Goal: Task Accomplishment & Management: Complete application form

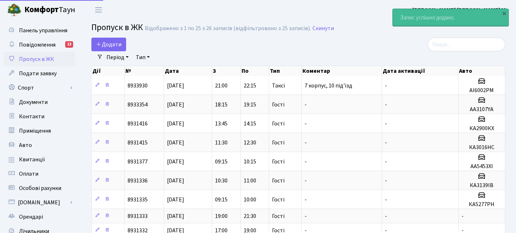
select select "25"
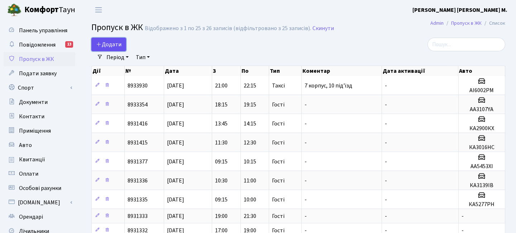
click at [107, 41] on span "Додати" at bounding box center [108, 44] width 25 height 8
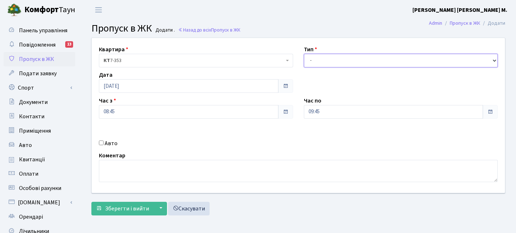
click at [332, 59] on select "- Доставка Таксі Гості Сервіс" at bounding box center [401, 61] width 194 height 14
select select "3"
click at [304, 54] on select "- Доставка Таксі Гості Сервіс" at bounding box center [401, 61] width 194 height 14
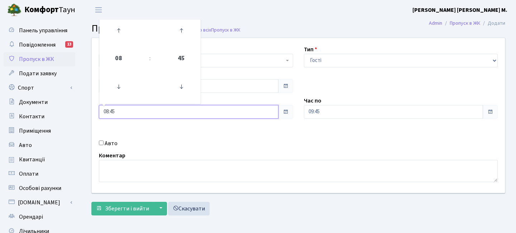
drag, startPoint x: 131, startPoint y: 113, endPoint x: 92, endPoint y: 103, distance: 40.7
click at [92, 103] on div "Квартира <b>КТ</b>&nbsp;&nbsp;&nbsp;&nbsp;7-353 <b>КТ</b>&nbsp;&nbsp;&nbsp;&nbs…" at bounding box center [298, 115] width 424 height 155
type input "09:00"
click at [291, 131] on div "Квартира <b>КТ</b>&nbsp;&nbsp;&nbsp;&nbsp;7-353 <b>КТ</b>&nbsp;&nbsp;&nbsp;&nbs…" at bounding box center [298, 115] width 424 height 155
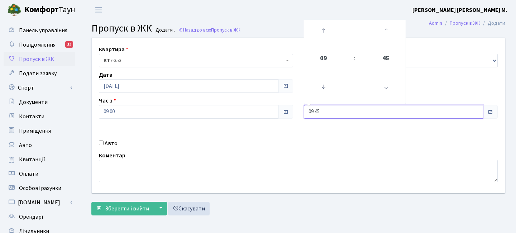
drag, startPoint x: 325, startPoint y: 110, endPoint x: 278, endPoint y: 107, distance: 47.0
click at [279, 108] on div "Квартира <b>КТ</b>&nbsp;&nbsp;&nbsp;&nbsp;7-353 <b>КТ</b>&nbsp;&nbsp;&nbsp;&nbs…" at bounding box center [298, 115] width 424 height 155
type input "11:00"
click at [312, 145] on div "Квартира <b>КТ</b>&nbsp;&nbsp;&nbsp;&nbsp;7-353 <b>КТ</b>&nbsp;&nbsp;&nbsp;&nbs…" at bounding box center [298, 115] width 424 height 155
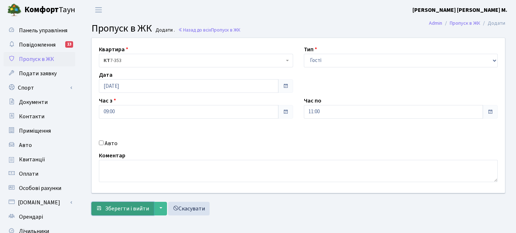
click at [139, 206] on span "Зберегти і вийти" at bounding box center [127, 209] width 44 height 8
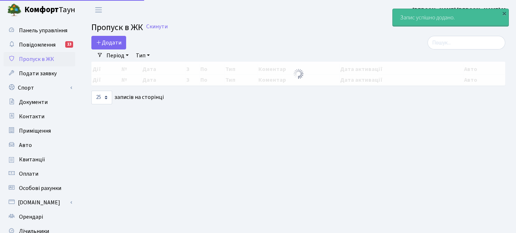
select select "25"
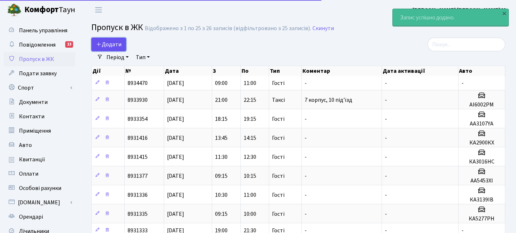
click at [118, 40] on span "Додати" at bounding box center [108, 44] width 25 height 8
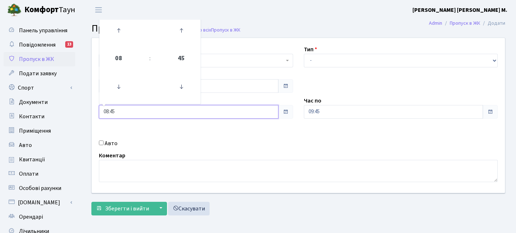
drag, startPoint x: 119, startPoint y: 114, endPoint x: 79, endPoint y: 109, distance: 39.7
click at [80, 110] on div "Панель управління Повідомлення 13 Пропуск в ЖК Подати заявку Спорт Бронювання С…" at bounding box center [258, 162] width 516 height 285
type input "11:00"
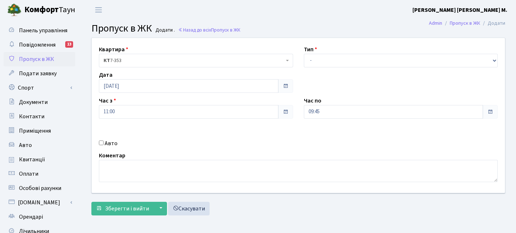
click at [151, 141] on div "Авто" at bounding box center [196, 143] width 205 height 9
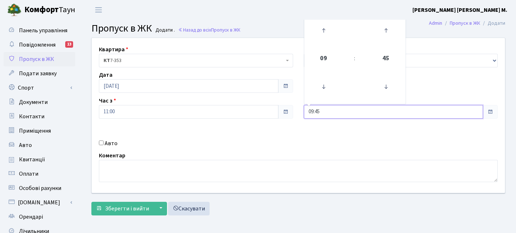
drag, startPoint x: 322, startPoint y: 108, endPoint x: 283, endPoint y: 101, distance: 39.6
click at [283, 101] on div "Квартира <b>КТ</b>&nbsp;&nbsp;&nbsp;&nbsp;7-353 <b>КТ</b>&nbsp;&nbsp;&nbsp;&nbs…" at bounding box center [298, 115] width 424 height 155
type input "13:00"
click at [296, 139] on div "Квартира <b>КТ</b>&nbsp;&nbsp;&nbsp;&nbsp;7-353 <b>КТ</b>&nbsp;&nbsp;&nbsp;&nbs…" at bounding box center [298, 115] width 424 height 155
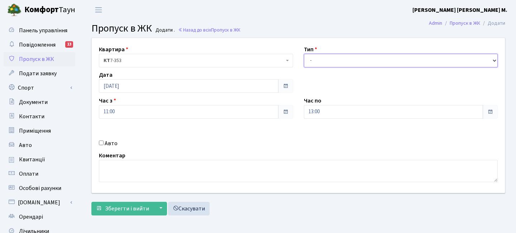
click at [321, 57] on select "- Доставка Таксі Гості Сервіс" at bounding box center [401, 61] width 194 height 14
select select "3"
click at [304, 54] on select "- Доставка Таксі Гості Сервіс" at bounding box center [401, 61] width 194 height 14
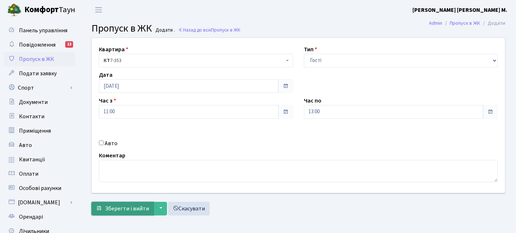
click at [141, 213] on button "Зберегти і вийти" at bounding box center [122, 209] width 62 height 14
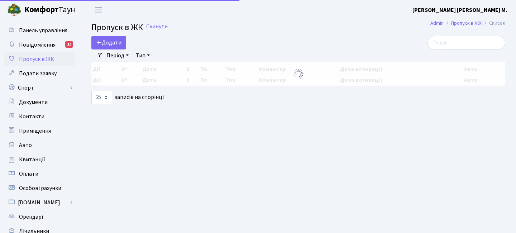
select select "25"
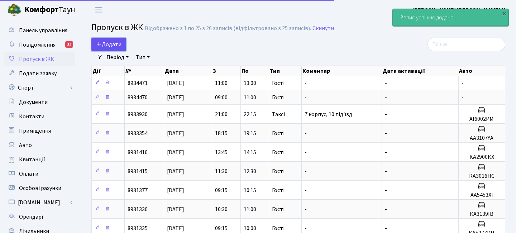
click at [115, 45] on span "Додати" at bounding box center [108, 44] width 25 height 8
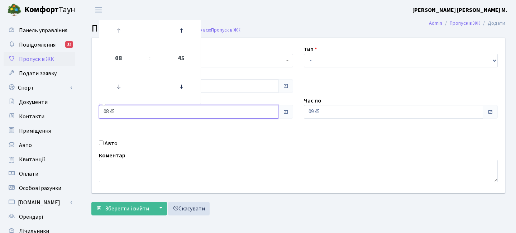
drag, startPoint x: 123, startPoint y: 107, endPoint x: 94, endPoint y: 106, distance: 28.7
click at [94, 106] on div "Час з 08:45 08 : 45 00 01 02 03 04 05 06 07 08 09 10 11 12 13 14 15 16 17 18 19…" at bounding box center [196, 107] width 205 height 22
drag, startPoint x: 123, startPoint y: 110, endPoint x: 92, endPoint y: 111, distance: 30.5
click at [92, 111] on div "Квартира <b>КТ</b>&nbsp;&nbsp;&nbsp;&nbsp;7-353 <b>КТ</b>&nbsp;&nbsp;&nbsp;&nbs…" at bounding box center [298, 115] width 424 height 155
type input "13:00"
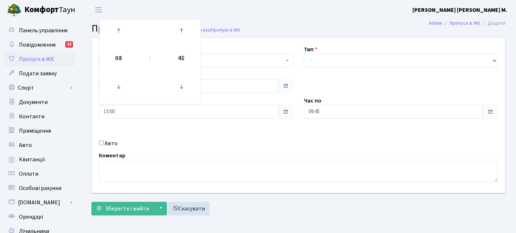
click at [216, 147] on div "Авто" at bounding box center [196, 143] width 205 height 9
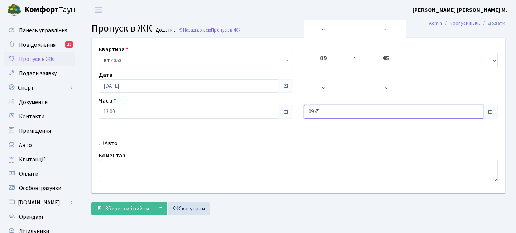
drag, startPoint x: 324, startPoint y: 112, endPoint x: 249, endPoint y: 110, distance: 74.5
click at [249, 110] on div "Квартира <b>КТ</b>&nbsp;&nbsp;&nbsp;&nbsp;7-353 <b>КТ</b>&nbsp;&nbsp;&nbsp;&nbs…" at bounding box center [298, 115] width 424 height 155
type input "15:00"
click at [279, 135] on div "Квартира <b>КТ</b>&nbsp;&nbsp;&nbsp;&nbsp;7-353 <b>КТ</b>&nbsp;&nbsp;&nbsp;&nbs…" at bounding box center [298, 115] width 424 height 155
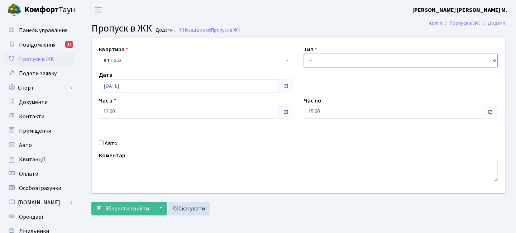
click at [315, 61] on select "- Доставка Таксі Гості Сервіс" at bounding box center [401, 61] width 194 height 14
select select "3"
click at [304, 54] on select "- Доставка Таксі Гості Сервіс" at bounding box center [401, 61] width 194 height 14
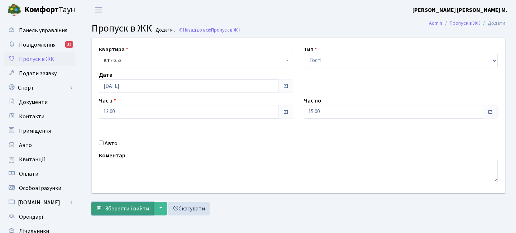
click at [115, 211] on span "Зберегти і вийти" at bounding box center [127, 209] width 44 height 8
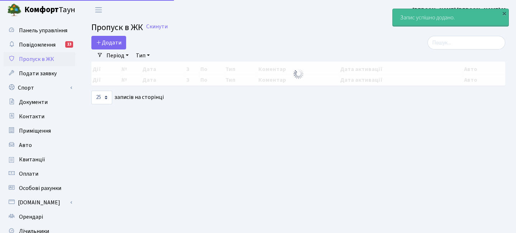
select select "25"
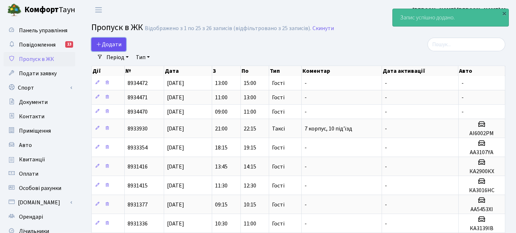
click at [104, 43] on span "Додати" at bounding box center [108, 44] width 25 height 8
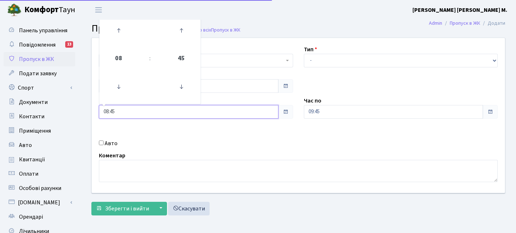
drag, startPoint x: 121, startPoint y: 107, endPoint x: 87, endPoint y: 106, distance: 34.8
click at [87, 106] on div "Квартира <b>КТ</b>&nbsp;&nbsp;&nbsp;&nbsp;7-353 <b>КТ</b>&nbsp;&nbsp;&nbsp;&nbs…" at bounding box center [298, 115] width 424 height 155
drag, startPoint x: 119, startPoint y: 114, endPoint x: 79, endPoint y: 113, distance: 40.5
click at [79, 113] on div "Панель управління Повідомлення 13 Пропуск в ЖК Подати заявку Спорт Бронювання С…" at bounding box center [258, 162] width 516 height 285
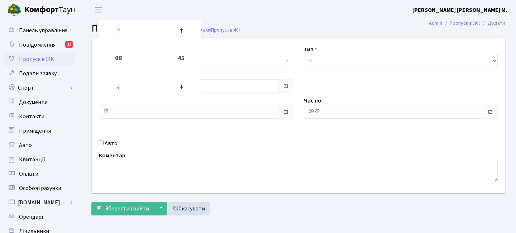
type input "15:00"
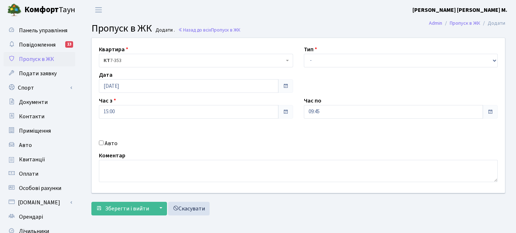
click at [263, 144] on div "Авто" at bounding box center [196, 143] width 205 height 9
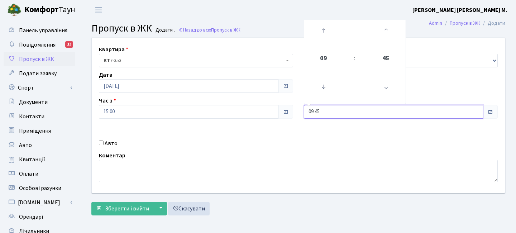
drag, startPoint x: 323, startPoint y: 115, endPoint x: 290, endPoint y: 114, distance: 33.3
click at [290, 114] on div "Квартира <b>КТ</b>&nbsp;&nbsp;&nbsp;&nbsp;7-353 <b>КТ</b>&nbsp;&nbsp;&nbsp;&nbs…" at bounding box center [298, 115] width 424 height 155
type input "17:00"
click at [305, 144] on div "Квартира <b>КТ</b>&nbsp;&nbsp;&nbsp;&nbsp;7-353 <b>КТ</b>&nbsp;&nbsp;&nbsp;&nbs…" at bounding box center [298, 115] width 424 height 155
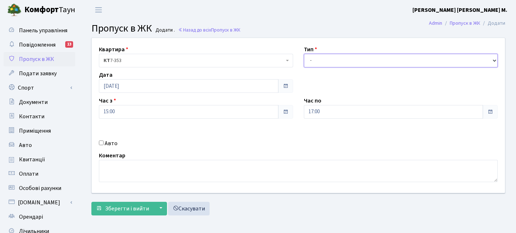
click at [326, 58] on select "- Доставка Таксі Гості Сервіс" at bounding box center [401, 61] width 194 height 14
select select "3"
click at [304, 54] on select "- Доставка Таксі Гості Сервіс" at bounding box center [401, 61] width 194 height 14
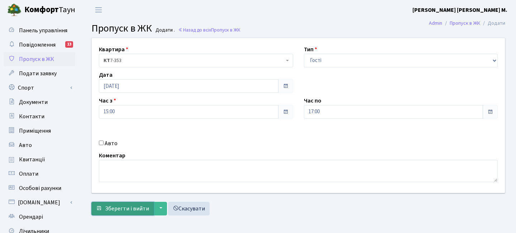
click at [121, 203] on button "Зберегти і вийти" at bounding box center [122, 209] width 62 height 14
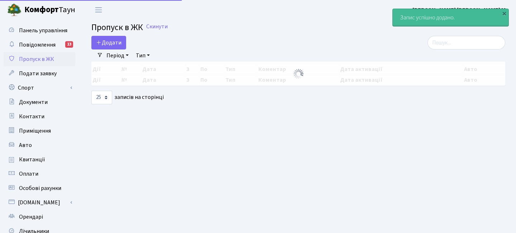
select select "25"
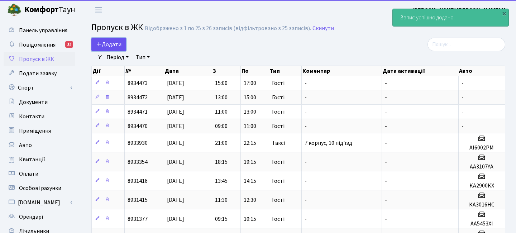
click at [117, 39] on link "Додати" at bounding box center [108, 45] width 35 height 14
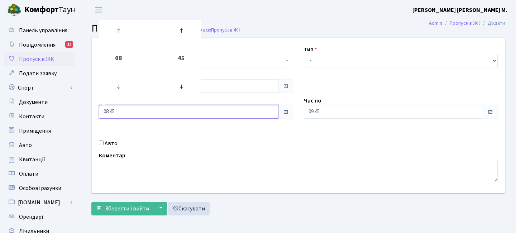
drag, startPoint x: 116, startPoint y: 113, endPoint x: 80, endPoint y: 101, distance: 38.4
click at [80, 101] on div "Панель управління Повідомлення 13 Пропуск в ЖК Подати заявку Спорт Бронювання С…" at bounding box center [258, 162] width 516 height 285
type input "17:00"
click at [275, 146] on div "Авто" at bounding box center [196, 143] width 205 height 9
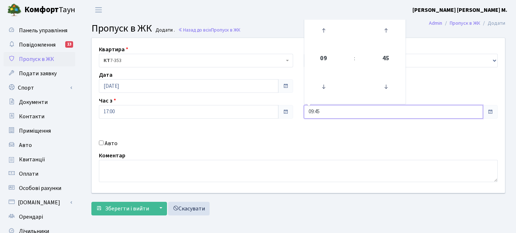
drag, startPoint x: 326, startPoint y: 111, endPoint x: 294, endPoint y: 112, distance: 31.2
click at [294, 112] on div "Квартира <b>КТ</b>&nbsp;&nbsp;&nbsp;&nbsp;7-353 <b>КТ</b>&nbsp;&nbsp;&nbsp;&nbs…" at bounding box center [298, 115] width 424 height 155
type input "19:00"
click at [320, 144] on div "Квартира <b>КТ</b>&nbsp;&nbsp;&nbsp;&nbsp;7-353 <b>КТ</b>&nbsp;&nbsp;&nbsp;&nbs…" at bounding box center [298, 115] width 424 height 155
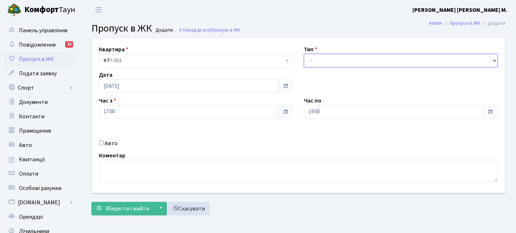
click at [327, 60] on select "- Доставка Таксі Гості Сервіс" at bounding box center [401, 61] width 194 height 14
select select "3"
click at [304, 54] on select "- Доставка Таксі Гості Сервіс" at bounding box center [401, 61] width 194 height 14
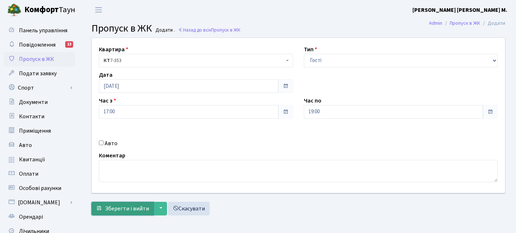
click at [133, 211] on span "Зберегти і вийти" at bounding box center [127, 209] width 44 height 8
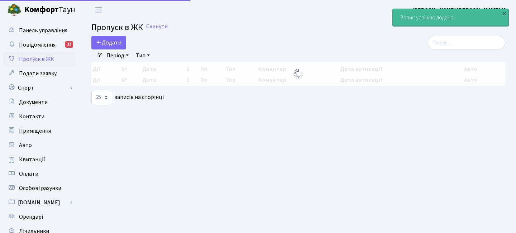
select select "25"
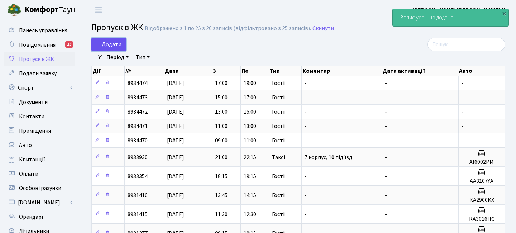
click at [101, 44] on icon at bounding box center [99, 44] width 6 height 6
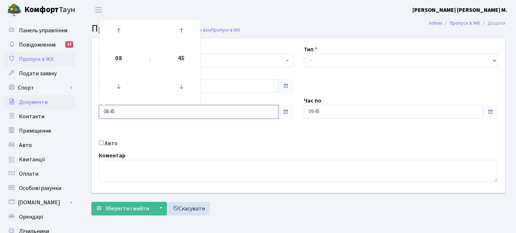
drag, startPoint x: 116, startPoint y: 108, endPoint x: 64, endPoint y: 98, distance: 52.8
click at [64, 98] on div "Панель управління Повідомлення 13 Пропуск в ЖК Подати заявку Спорт Бронювання С…" at bounding box center [258, 162] width 516 height 285
drag, startPoint x: 119, startPoint y: 112, endPoint x: 77, endPoint y: 109, distance: 42.0
click at [78, 110] on div "Панель управління Повідомлення 13 Пропуск в ЖК Подати заявку Спорт Бронювання С…" at bounding box center [258, 162] width 516 height 285
type input "19:00"
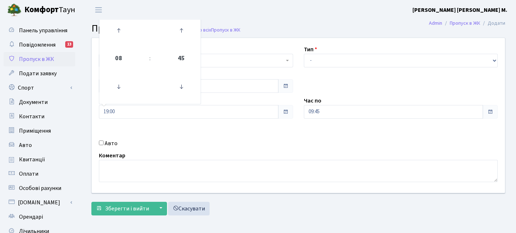
click at [252, 139] on div "Авто" at bounding box center [196, 143] width 205 height 9
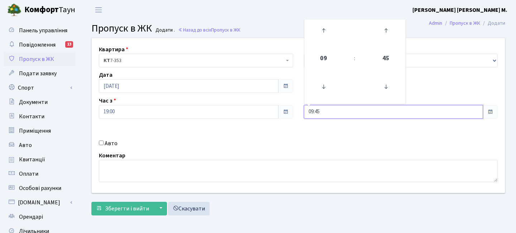
drag, startPoint x: 322, startPoint y: 115, endPoint x: 295, endPoint y: 112, distance: 27.1
click at [296, 112] on div "Квартира <b>КТ</b>&nbsp;&nbsp;&nbsp;&nbsp;7-353 <b>КТ</b>&nbsp;&nbsp;&nbsp;&nbs…" at bounding box center [298, 115] width 424 height 155
type input "21:30"
click at [297, 147] on div "Авто" at bounding box center [196, 143] width 205 height 9
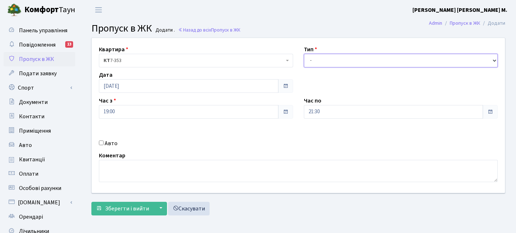
click at [322, 58] on select "- Доставка Таксі Гості Сервіс" at bounding box center [401, 61] width 194 height 14
select select "3"
click at [304, 54] on select "- Доставка Таксі Гості Сервіс" at bounding box center [401, 61] width 194 height 14
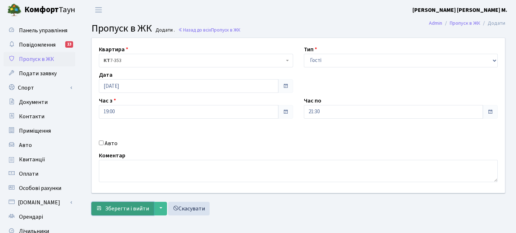
click at [137, 206] on span "Зберегти і вийти" at bounding box center [127, 209] width 44 height 8
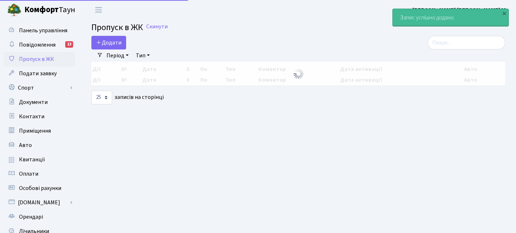
select select "25"
